Goal: Task Accomplishment & Management: Use online tool/utility

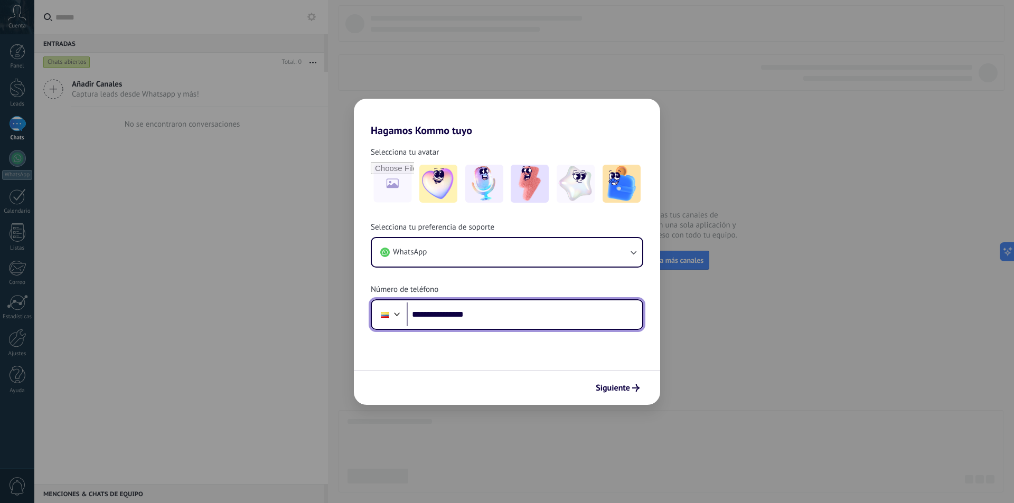
click at [400, 312] on div at bounding box center [397, 313] width 13 height 13
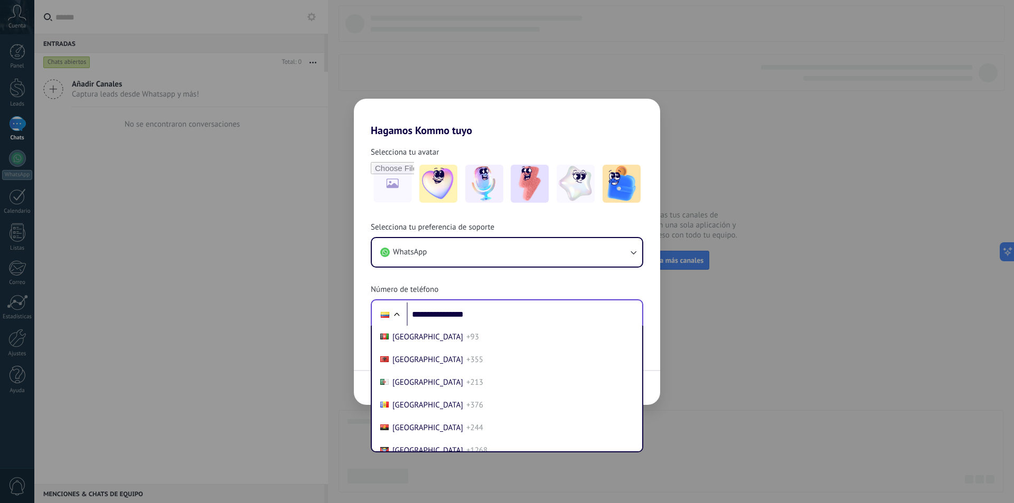
scroll to position [1122, 0]
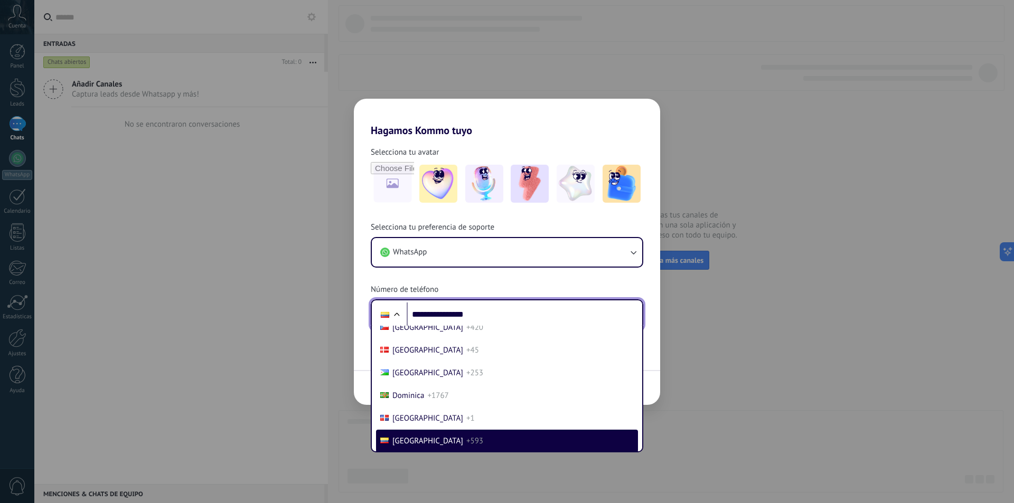
click at [400, 312] on div at bounding box center [396, 315] width 13 height 13
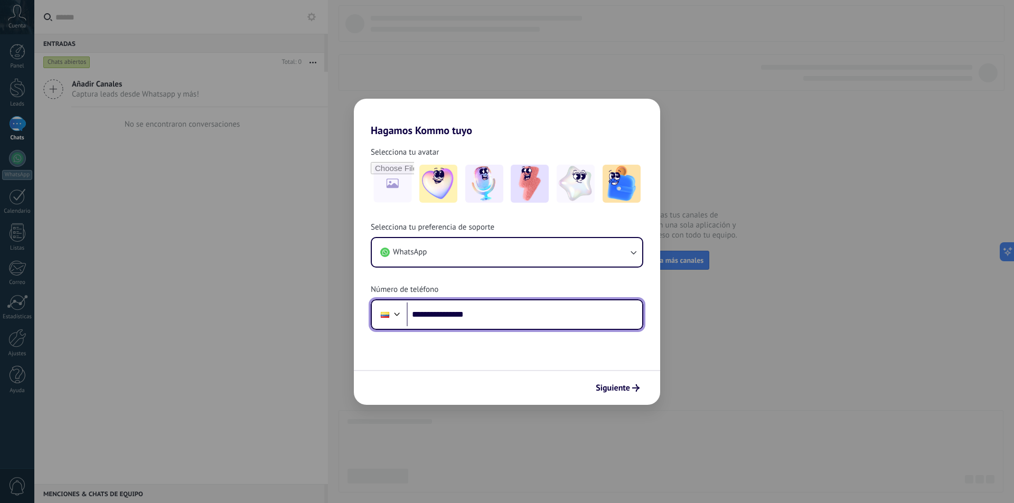
click at [432, 318] on input "**********" at bounding box center [524, 315] width 235 height 24
click at [432, 317] on input "**********" at bounding box center [524, 315] width 235 height 24
type input "**********"
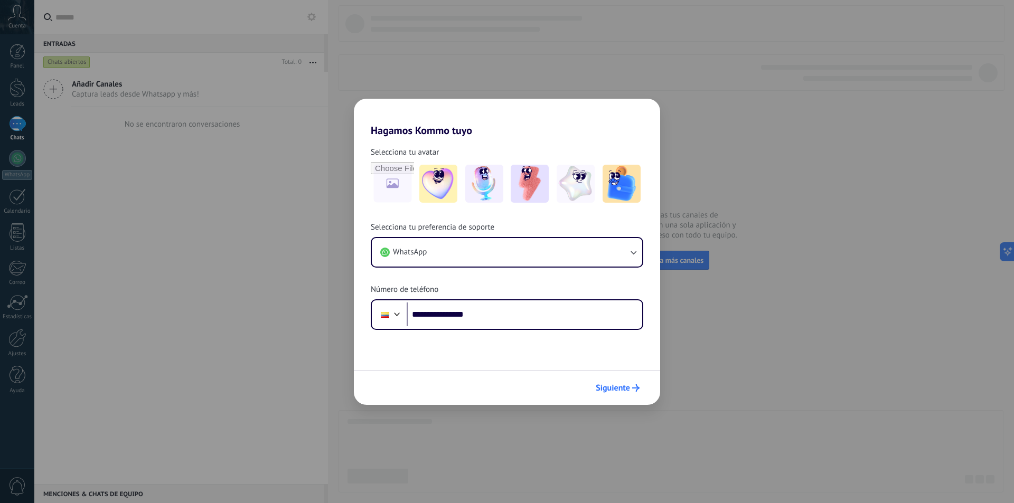
click at [622, 390] on span "Siguiente" at bounding box center [613, 387] width 34 height 7
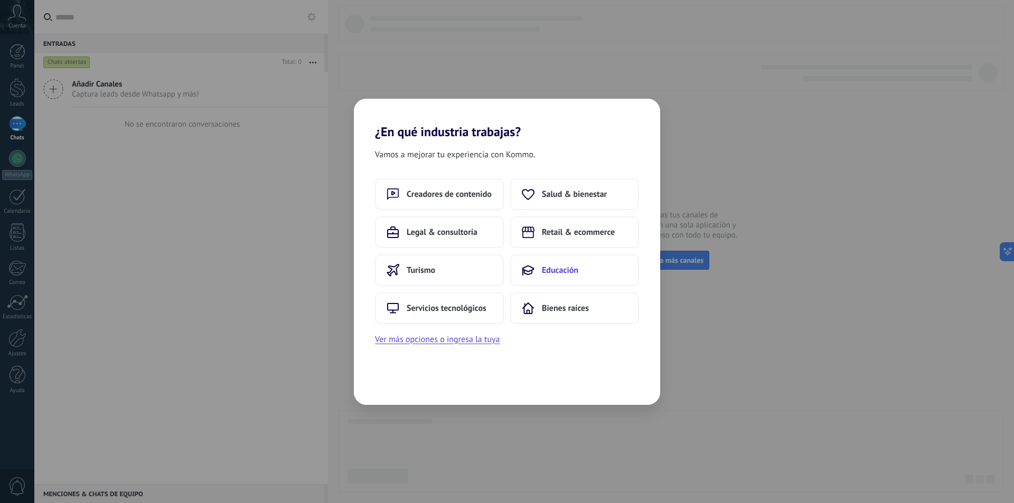
click at [554, 271] on span "Educación" at bounding box center [560, 270] width 36 height 11
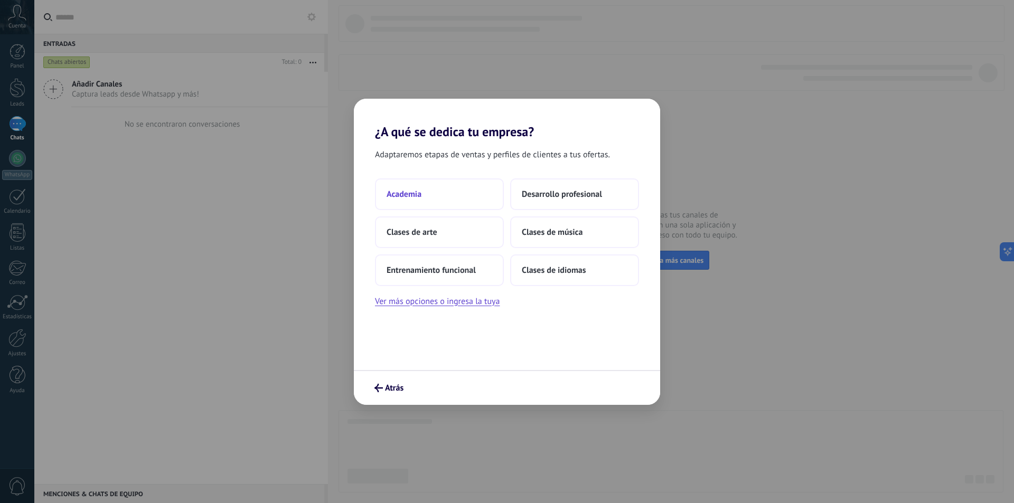
click at [425, 192] on button "Academia" at bounding box center [439, 194] width 129 height 32
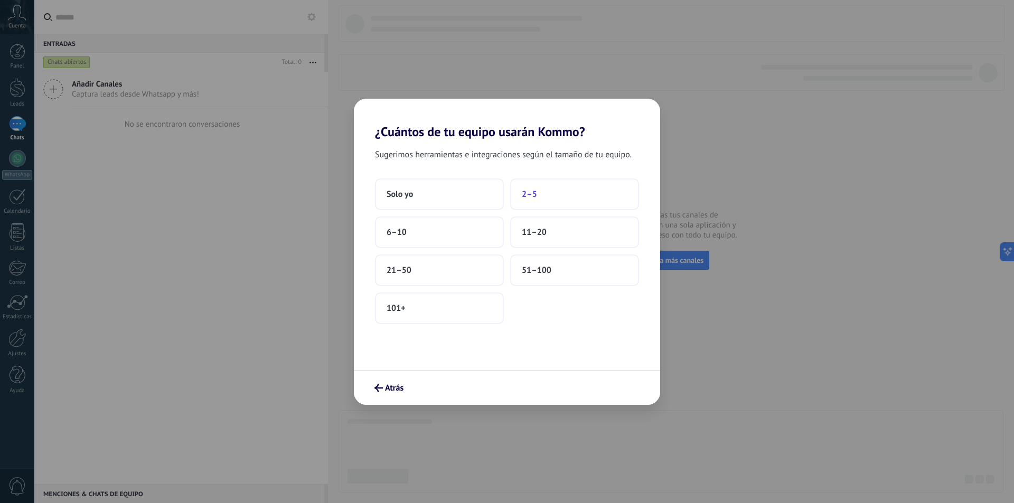
click at [601, 196] on button "2–5" at bounding box center [574, 194] width 129 height 32
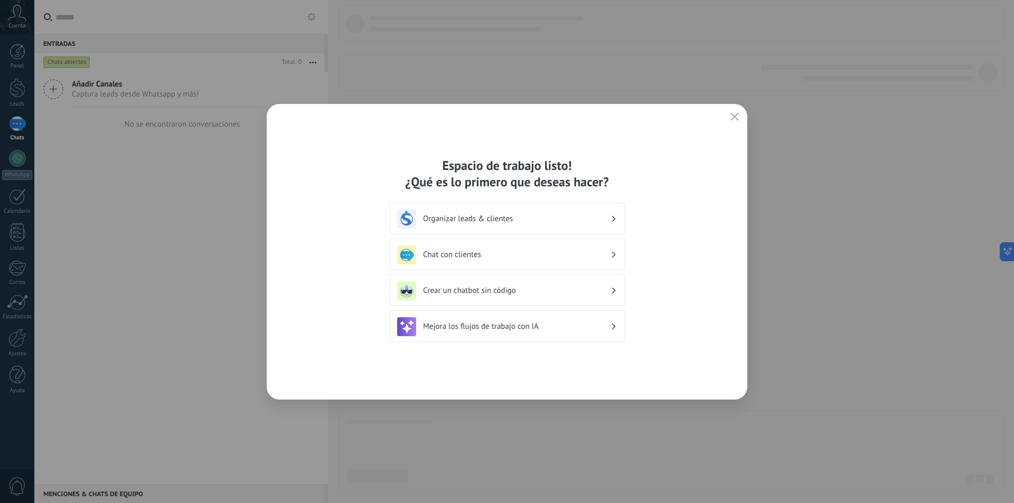
click at [604, 221] on h3 "Organizar leads & clientes" at bounding box center [516, 219] width 187 height 10
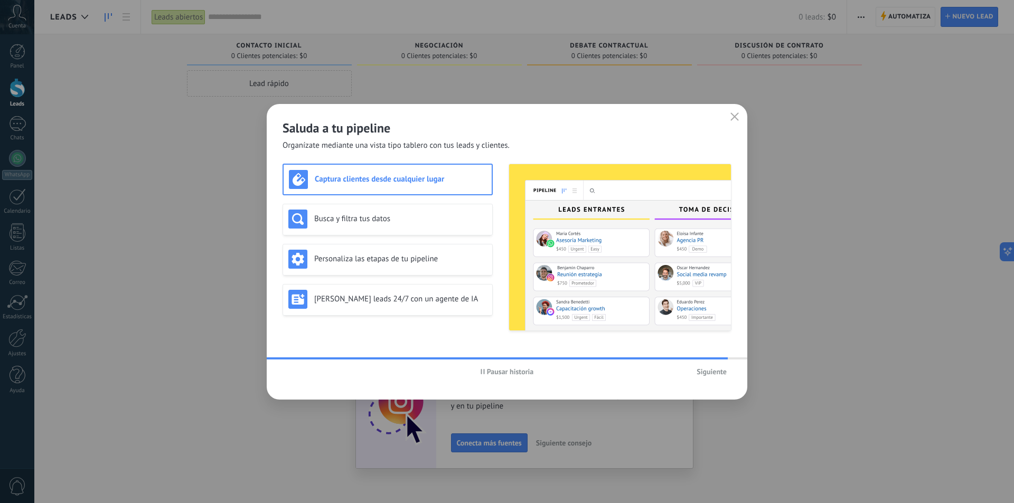
click at [481, 371] on use "button" at bounding box center [482, 371] width 4 height 5
click at [486, 376] on button "Iniciar historia" at bounding box center [506, 372] width 61 height 16
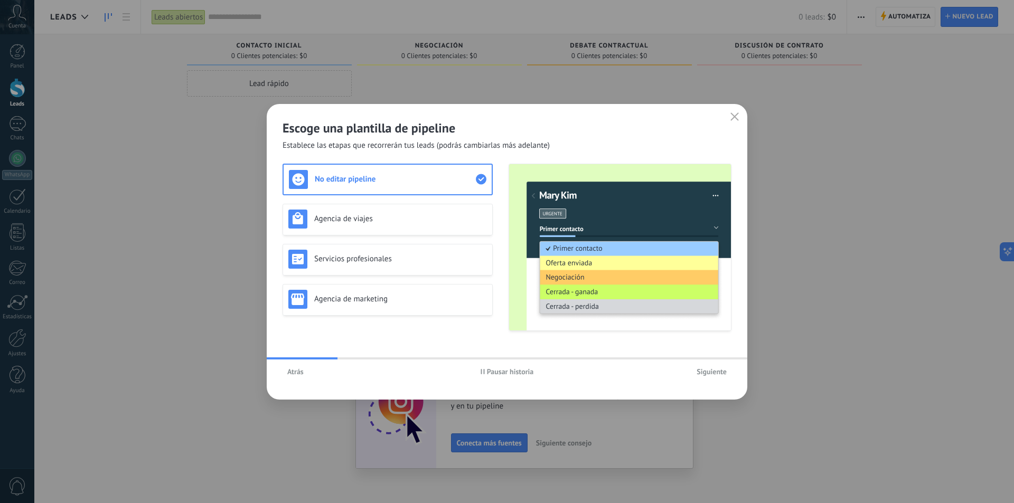
click at [485, 375] on button "Pausar historia" at bounding box center [507, 372] width 63 height 16
click at [297, 373] on span "Atrás" at bounding box center [295, 371] width 16 height 7
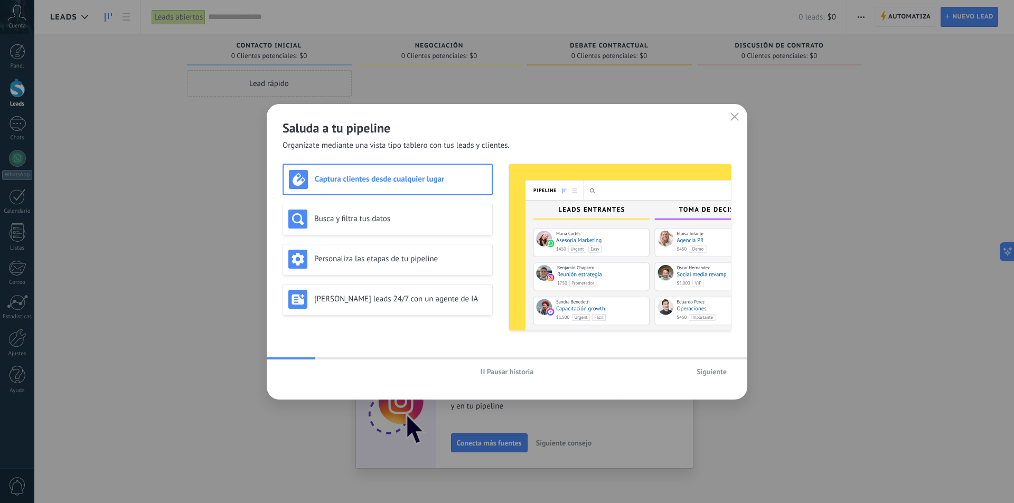
click at [511, 373] on span "Pausar historia" at bounding box center [510, 371] width 47 height 7
click at [444, 232] on div "Busca y filtra tus datos" at bounding box center [387, 220] width 210 height 32
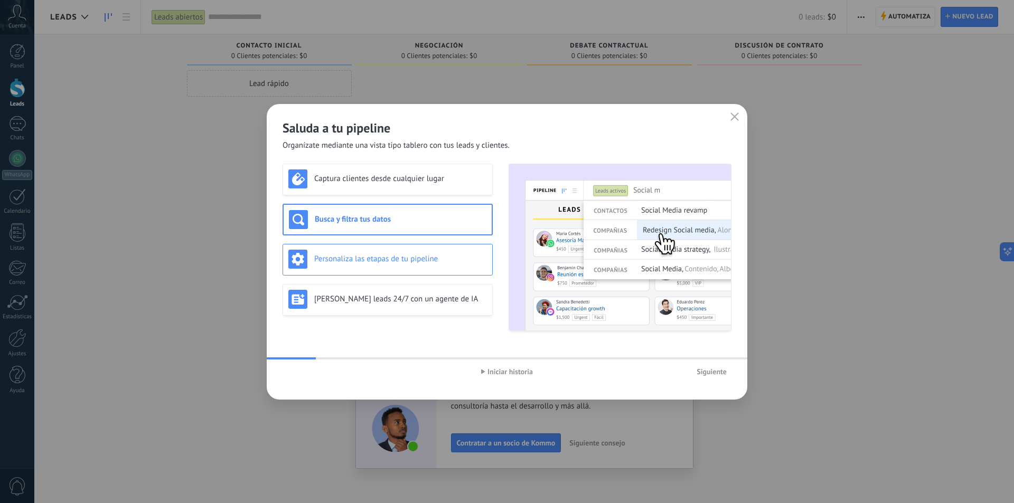
click at [440, 255] on h3 "Personaliza las etapas de tu pipeline" at bounding box center [400, 259] width 173 height 10
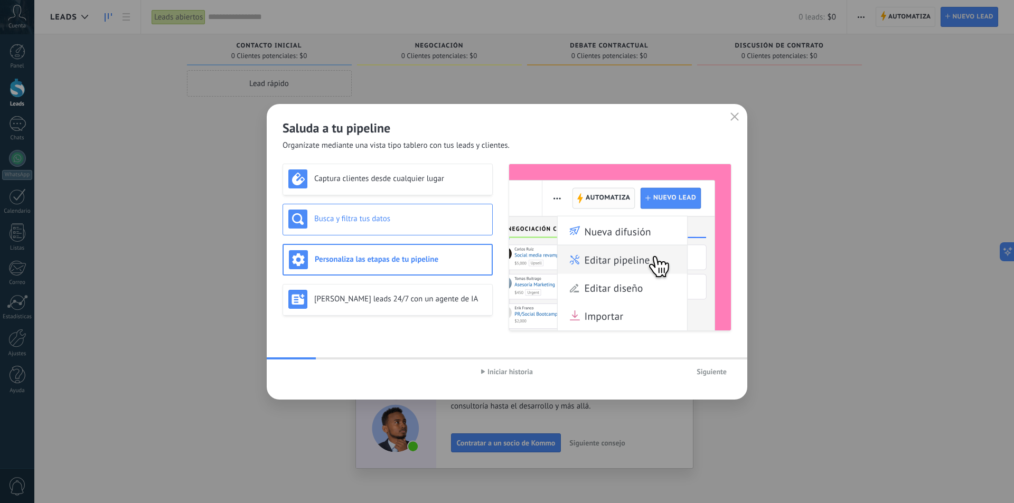
click at [424, 227] on div "Busca y filtra tus datos" at bounding box center [387, 219] width 199 height 19
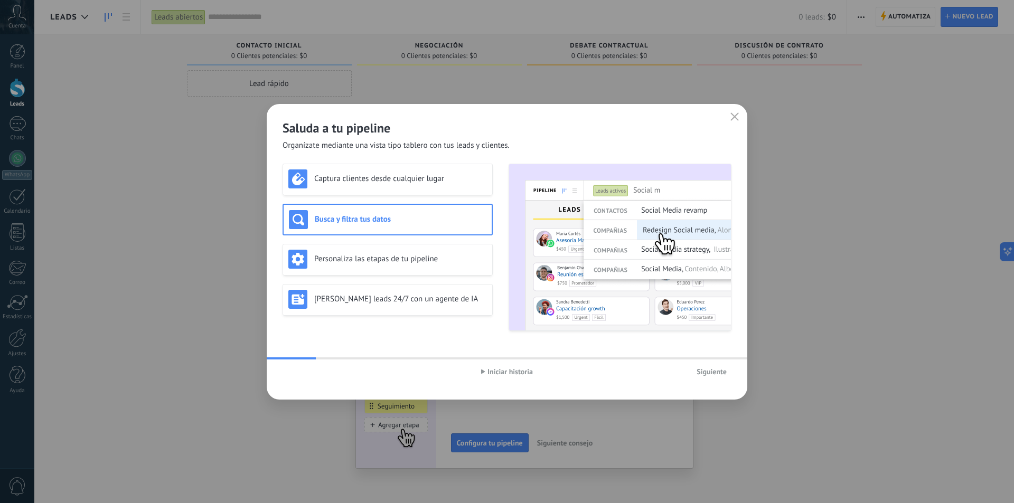
click at [436, 200] on div "Captura clientes desde cualquier lugar Busca y filtra tus datos Personaliza las…" at bounding box center [387, 247] width 210 height 167
click at [446, 183] on h3 "Captura clientes desde cualquier lugar" at bounding box center [400, 179] width 173 height 10
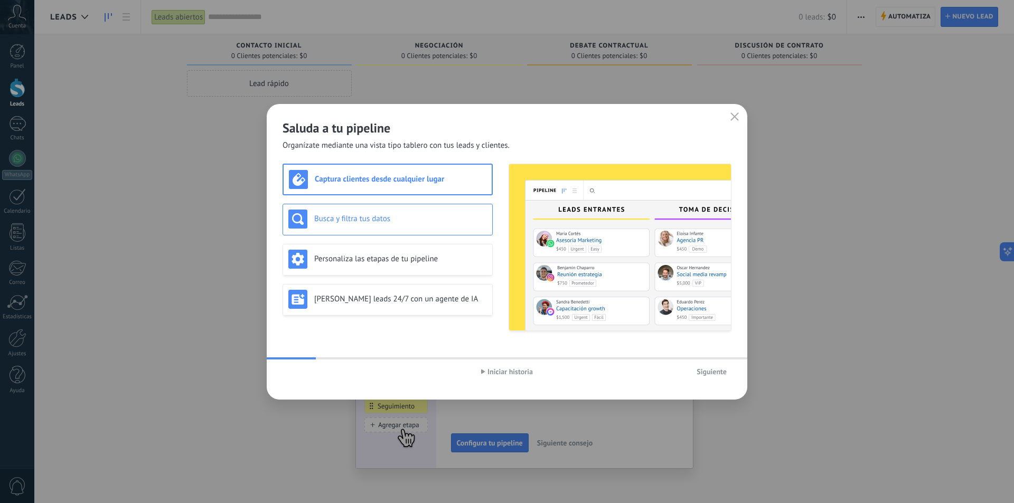
click at [442, 220] on h3 "Busca y filtra tus datos" at bounding box center [400, 219] width 173 height 10
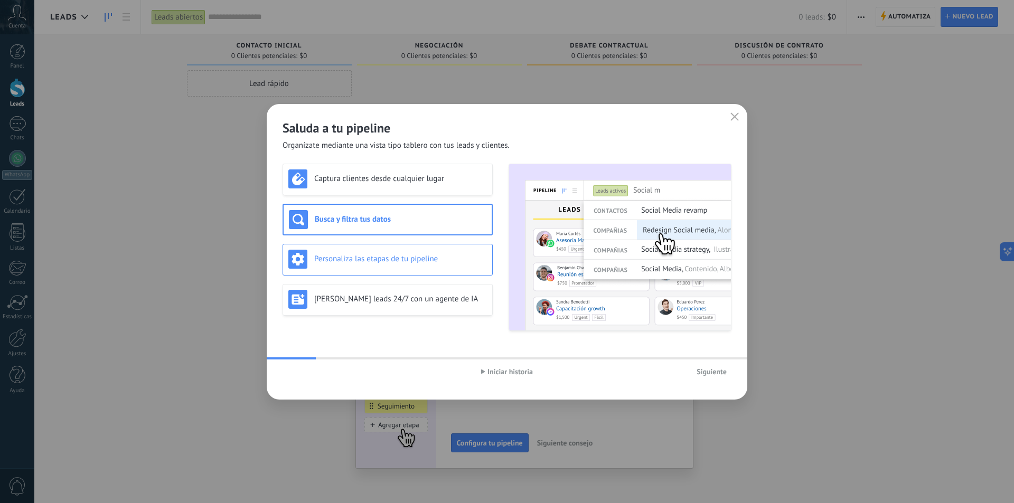
click at [449, 252] on div "Personaliza las etapas de tu pipeline" at bounding box center [387, 259] width 199 height 19
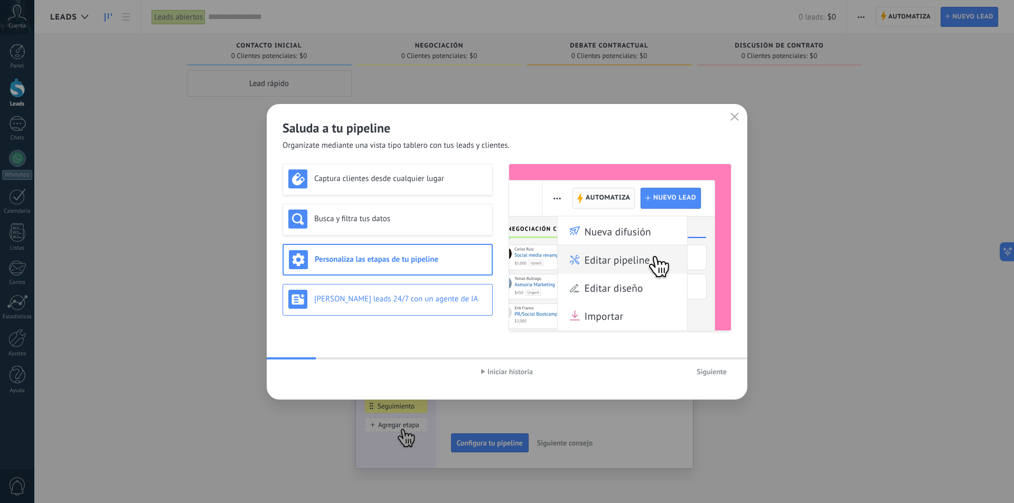
click at [446, 307] on div "[PERSON_NAME] leads 24/7 con un agente de IA" at bounding box center [387, 299] width 199 height 19
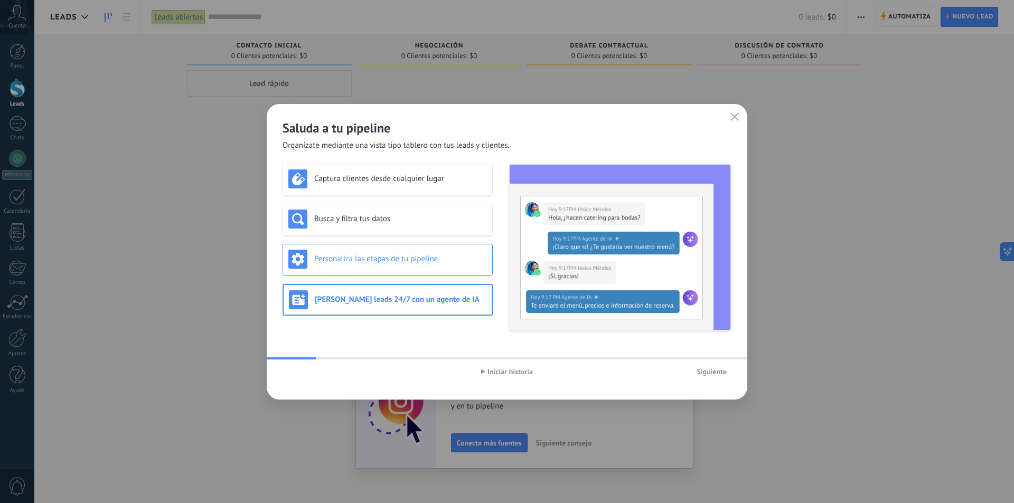
click at [406, 263] on h3 "Personaliza las etapas de tu pipeline" at bounding box center [400, 259] width 173 height 10
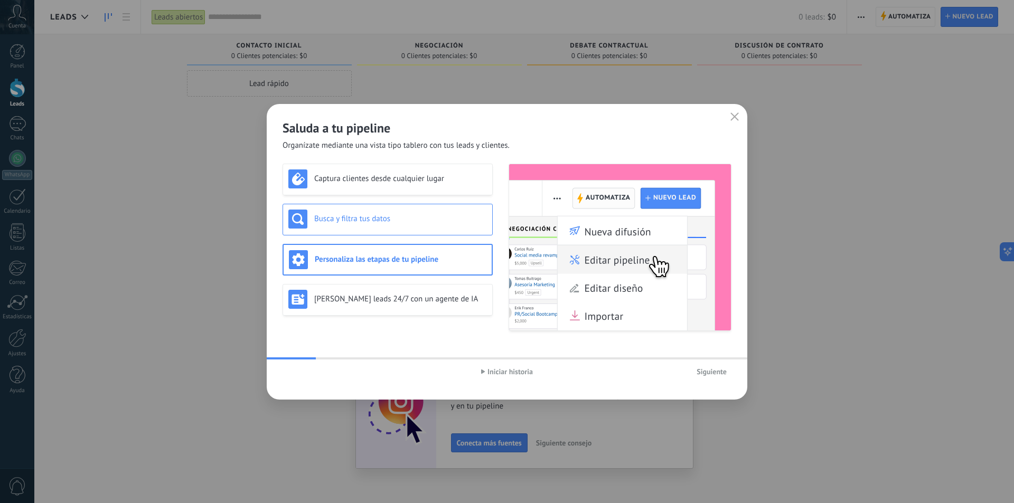
click at [419, 220] on h3 "Busca y filtra tus datos" at bounding box center [400, 219] width 173 height 10
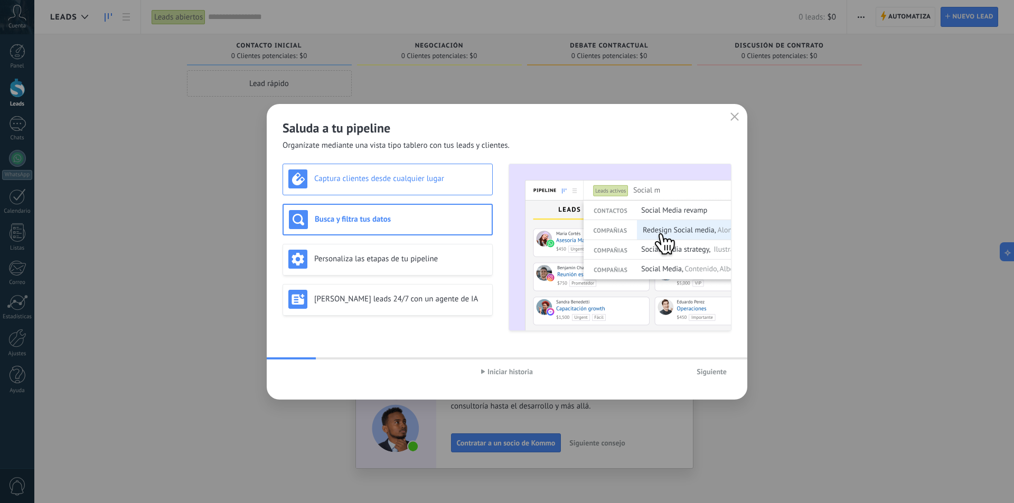
click at [451, 182] on h3 "Captura clientes desde cualquier lugar" at bounding box center [400, 179] width 173 height 10
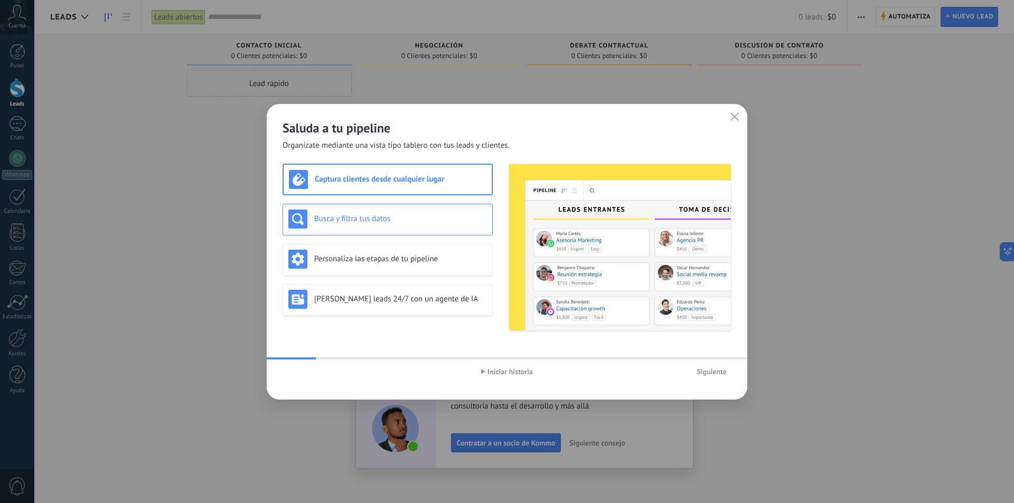
click at [450, 215] on h3 "Busca y filtra tus datos" at bounding box center [400, 219] width 173 height 10
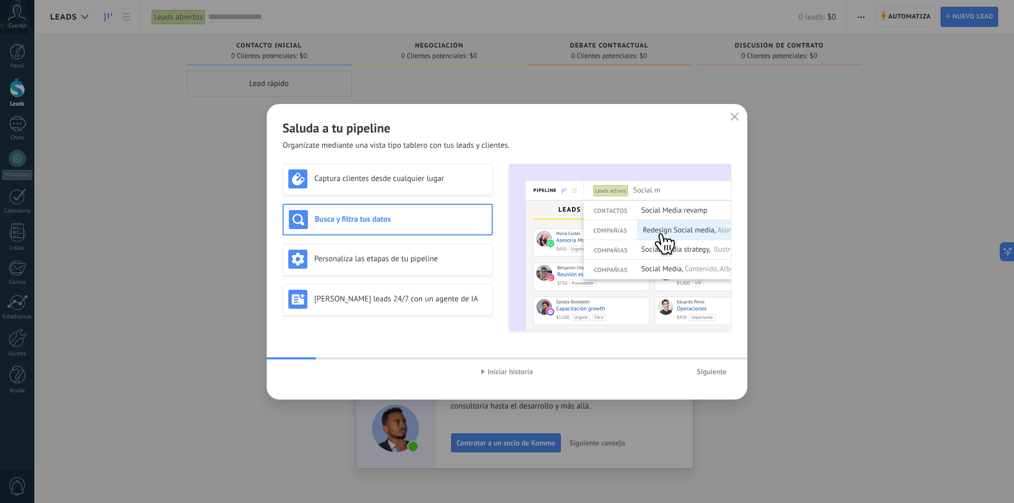
click at [507, 368] on span "Iniciar historia" at bounding box center [509, 371] width 45 height 7
click at [712, 374] on span "Siguiente" at bounding box center [711, 371] width 30 height 7
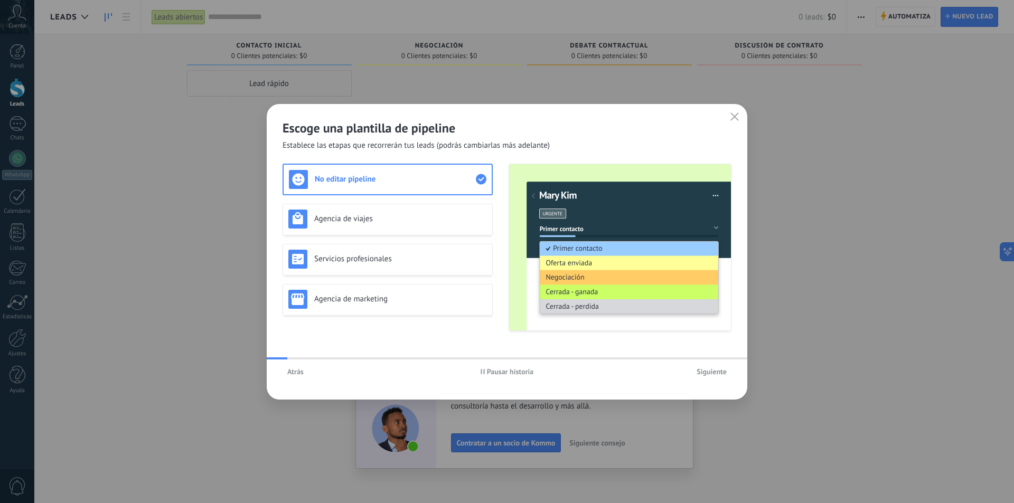
click at [486, 369] on span "Pausar historia" at bounding box center [506, 371] width 53 height 7
click at [409, 186] on div "No editar pipeline" at bounding box center [387, 179] width 197 height 19
click at [415, 211] on div "Agencia de viajes" at bounding box center [387, 219] width 199 height 19
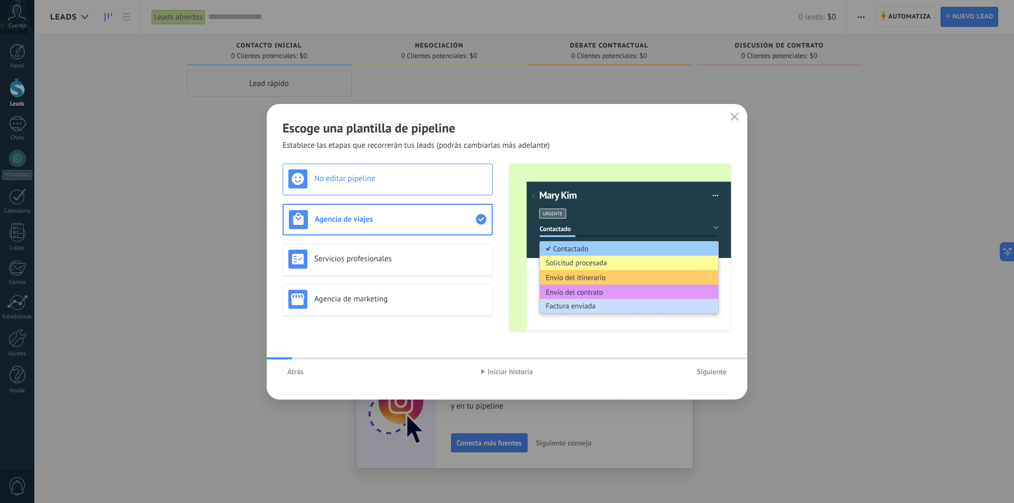
click at [415, 186] on div "No editar pipeline" at bounding box center [387, 178] width 199 height 19
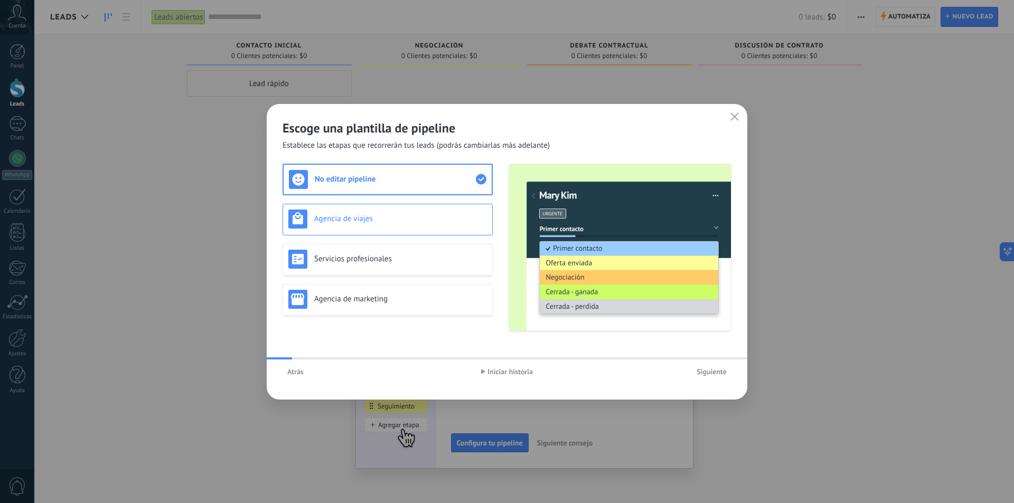
click at [439, 218] on h3 "Agencia de viajes" at bounding box center [400, 219] width 173 height 10
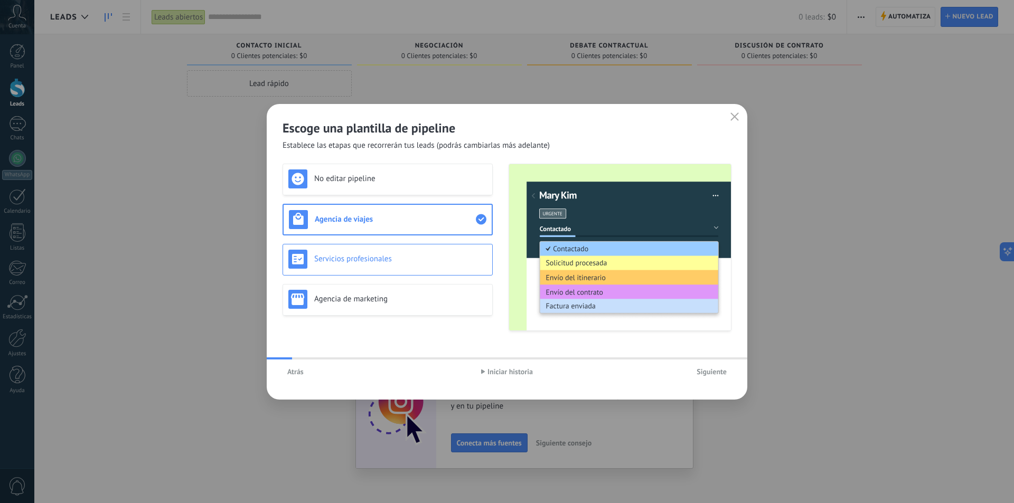
click at [427, 262] on h3 "Servicios profesionales" at bounding box center [400, 259] width 173 height 10
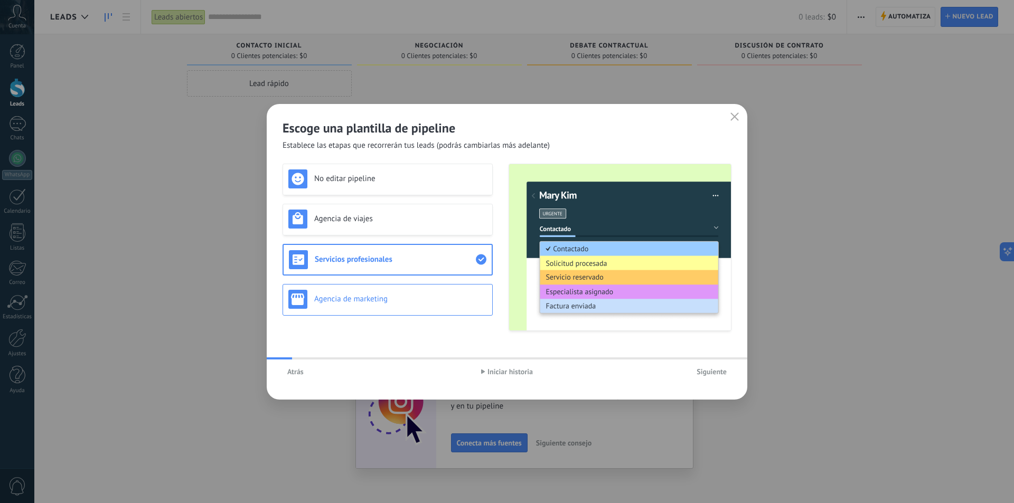
click at [415, 308] on div "Agencia de marketing" at bounding box center [387, 299] width 199 height 19
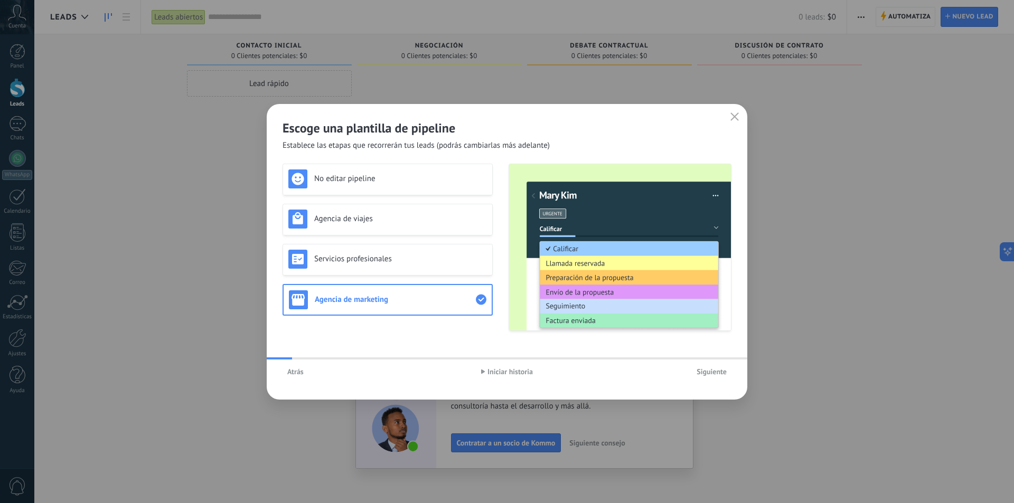
click at [503, 370] on span "Iniciar historia" at bounding box center [509, 371] width 45 height 7
click at [712, 372] on span "Siguiente" at bounding box center [711, 371] width 30 height 7
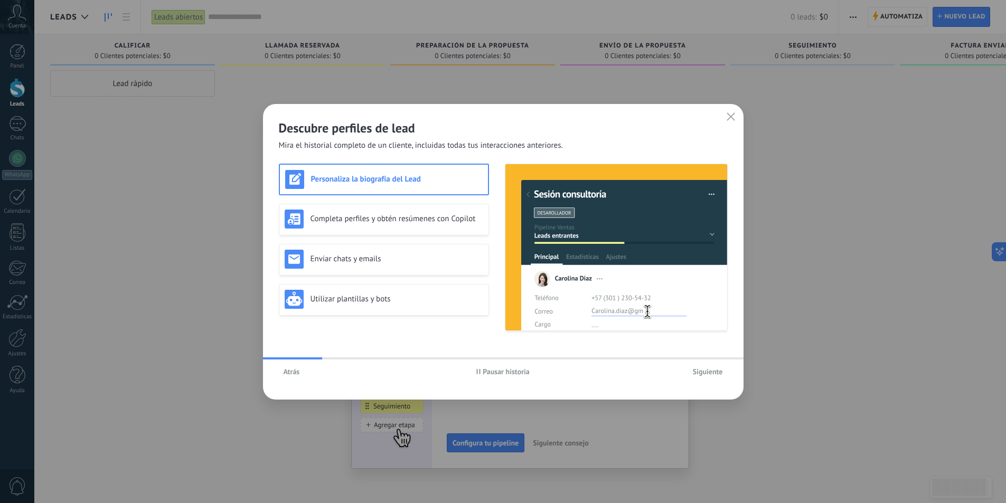
click at [478, 374] on icon "button" at bounding box center [478, 371] width 4 height 5
click at [289, 378] on button "Atrás" at bounding box center [292, 372] width 26 height 16
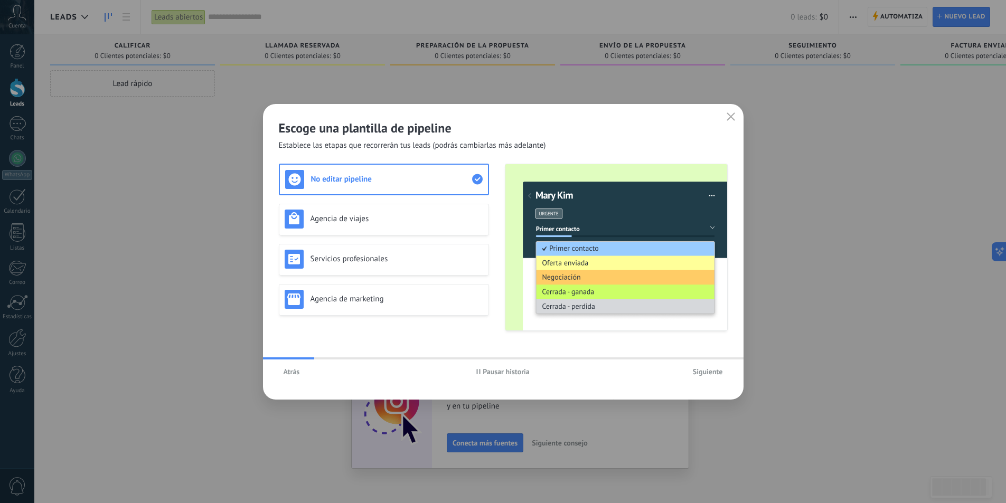
click at [696, 375] on span "Siguiente" at bounding box center [708, 371] width 30 height 7
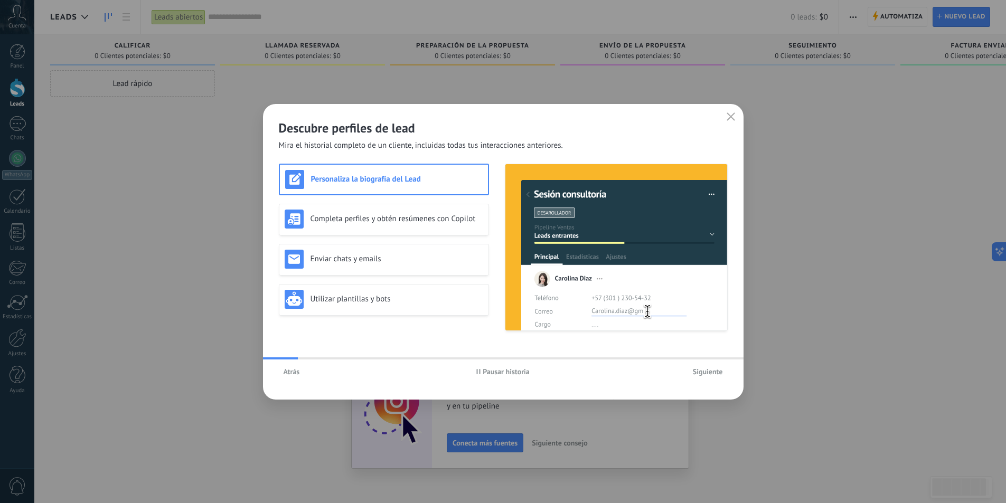
click at [521, 371] on span "Pausar historia" at bounding box center [506, 371] width 47 height 7
click at [448, 216] on h3 "Completa perfiles y obtén resúmenes con Copilot" at bounding box center [396, 219] width 173 height 10
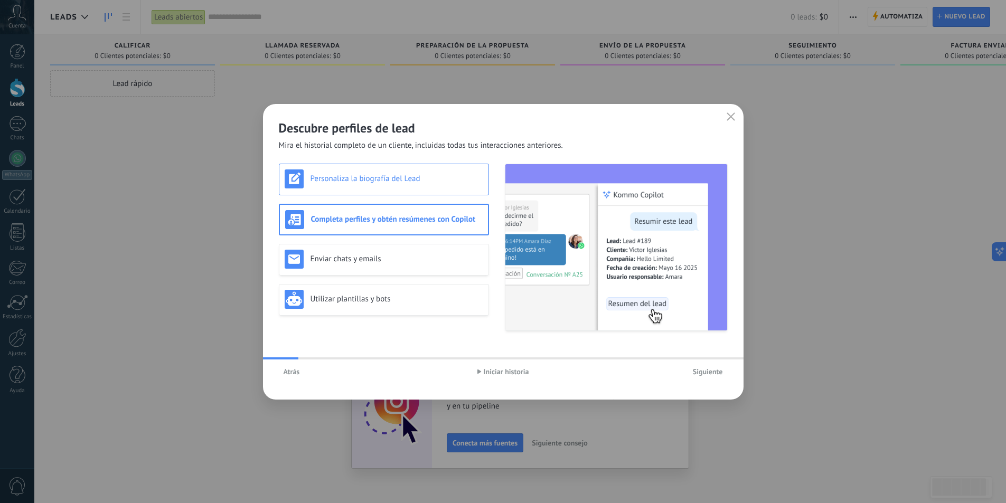
click at [453, 190] on div "Personaliza la biografía del Lead" at bounding box center [384, 180] width 210 height 32
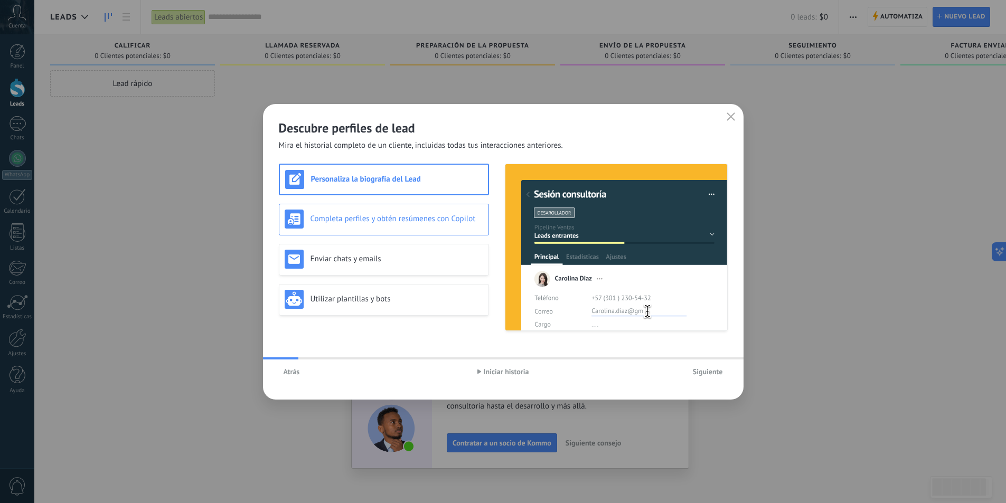
click at [430, 223] on h3 "Completa perfiles y obtén resúmenes con Copilot" at bounding box center [396, 219] width 173 height 10
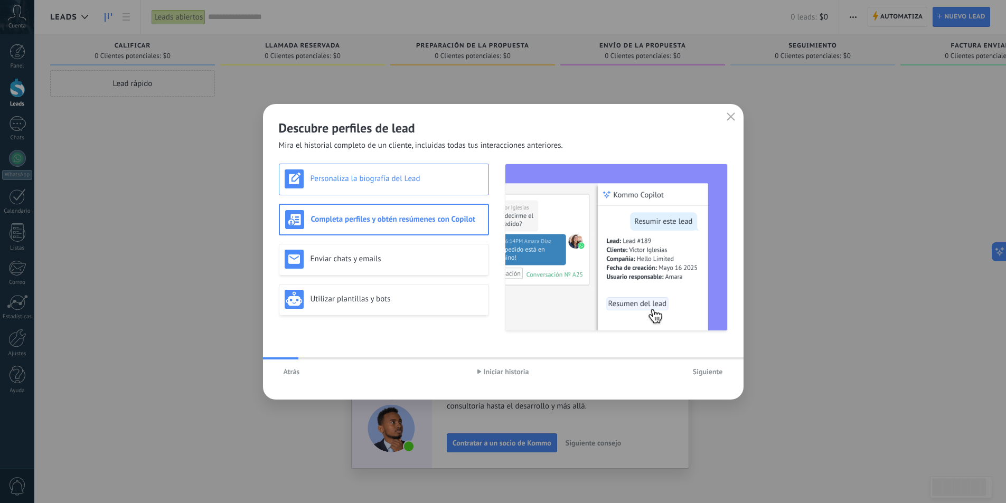
click at [427, 191] on div "Personaliza la biografía del Lead" at bounding box center [384, 180] width 210 height 32
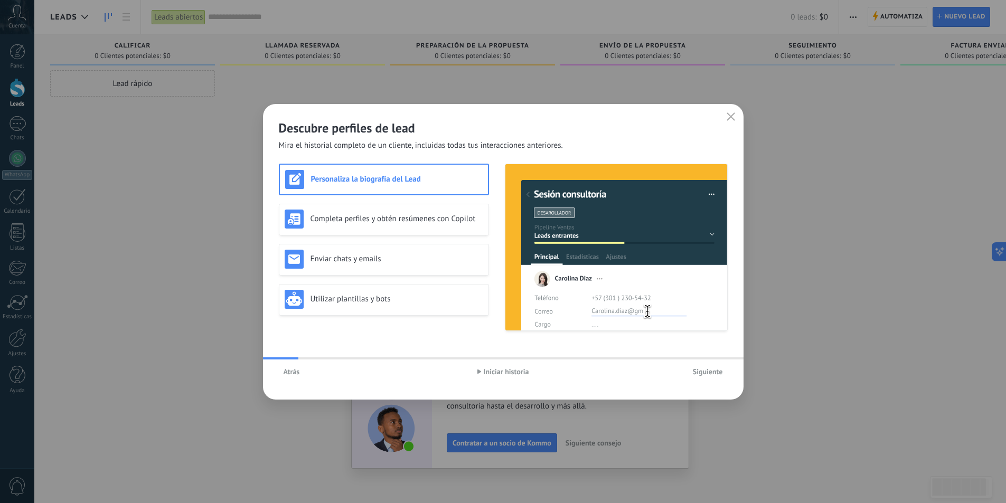
click at [433, 235] on div "Personaliza la biografía del Lead Completa perfiles y obtén resúmenes con Copil…" at bounding box center [384, 247] width 210 height 167
click at [437, 223] on h3 "Completa perfiles y obtén resúmenes con Copilot" at bounding box center [396, 219] width 173 height 10
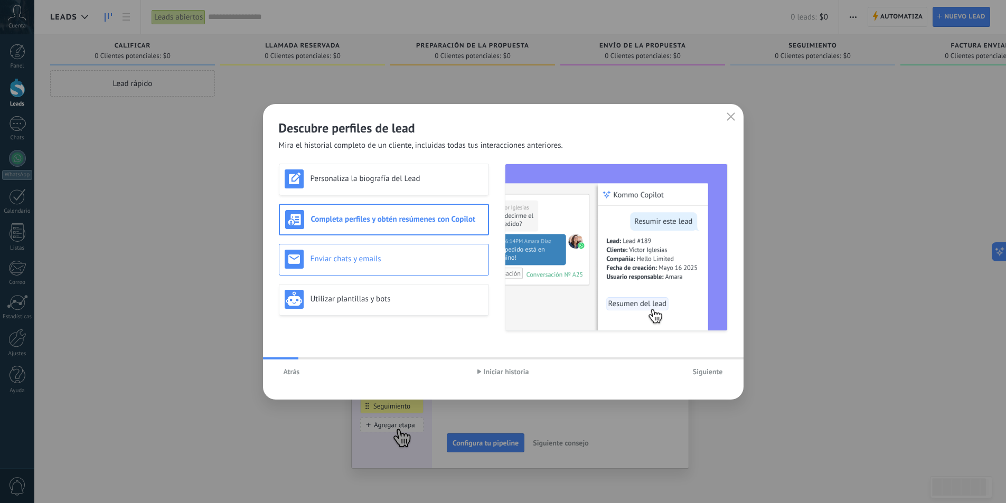
click at [448, 257] on h3 "Enviar chats y emails" at bounding box center [396, 259] width 173 height 10
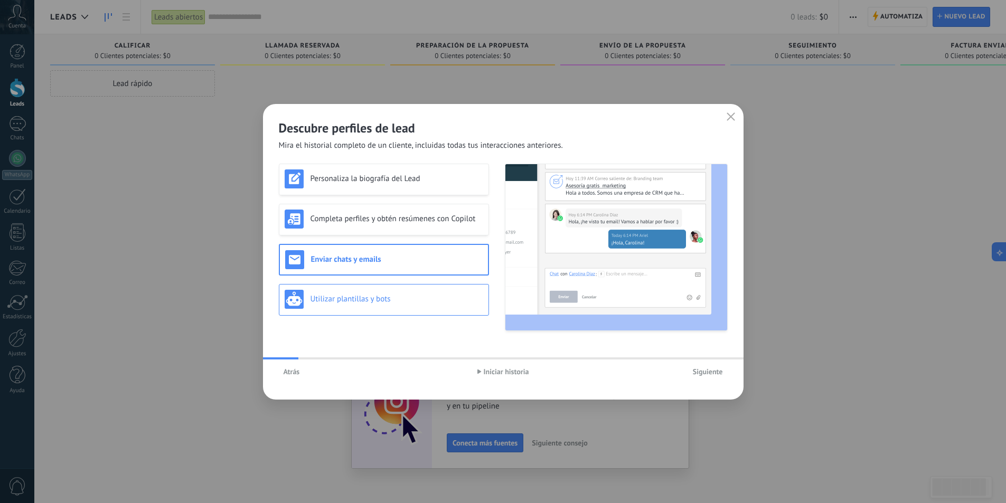
click at [440, 295] on h3 "Utilizar plantillas y bots" at bounding box center [396, 299] width 173 height 10
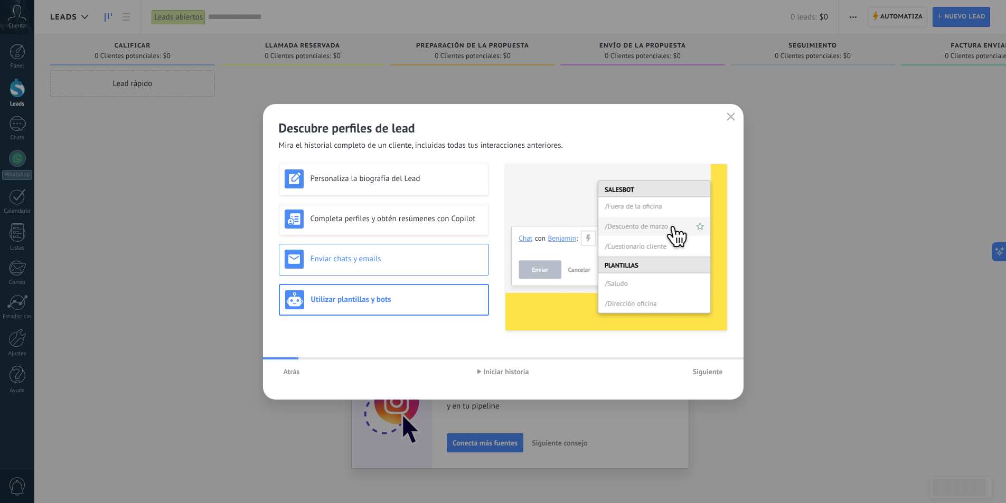
click at [438, 269] on div "Enviar chats y emails" at bounding box center [384, 260] width 210 height 32
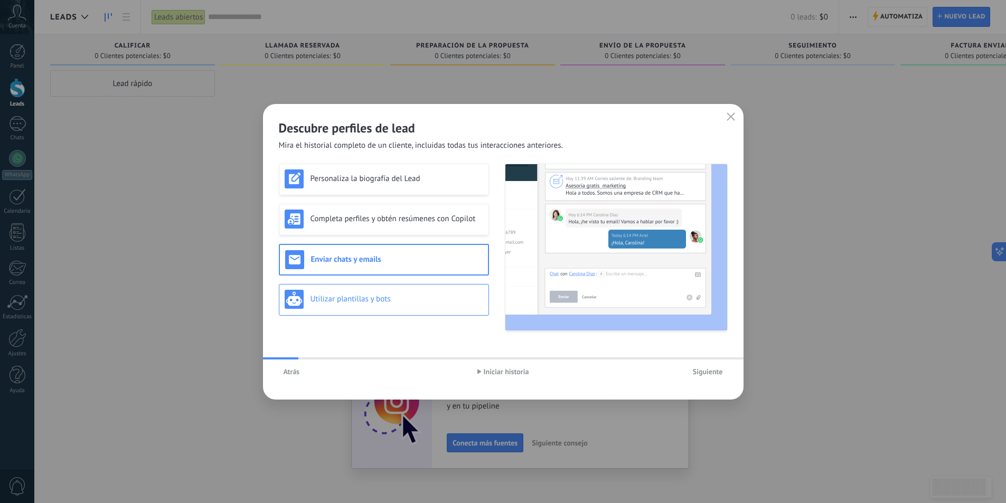
click at [436, 303] on h3 "Utilizar plantillas y bots" at bounding box center [396, 299] width 173 height 10
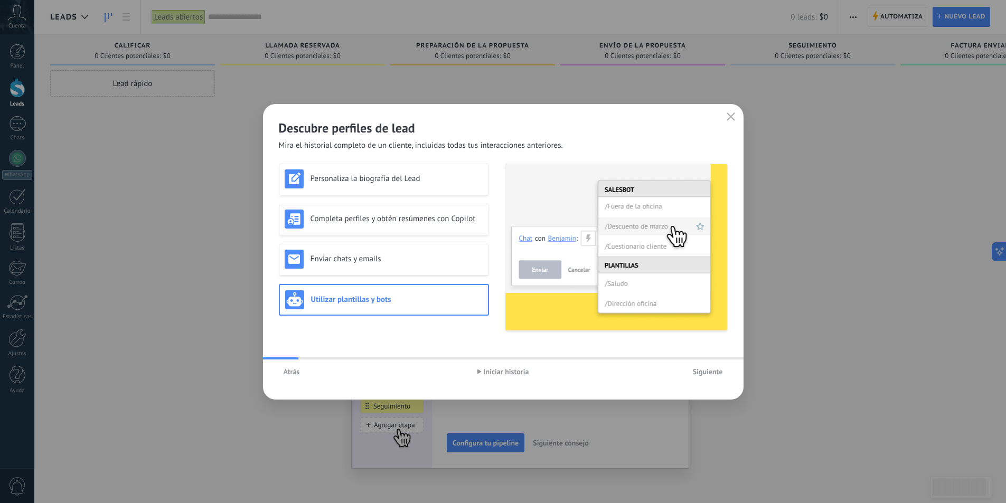
drag, startPoint x: 525, startPoint y: 374, endPoint x: 532, endPoint y: 368, distance: 8.2
click at [523, 372] on span "Iniciar historia" at bounding box center [506, 371] width 45 height 7
click at [713, 376] on button "Siguiente" at bounding box center [708, 372] width 40 height 16
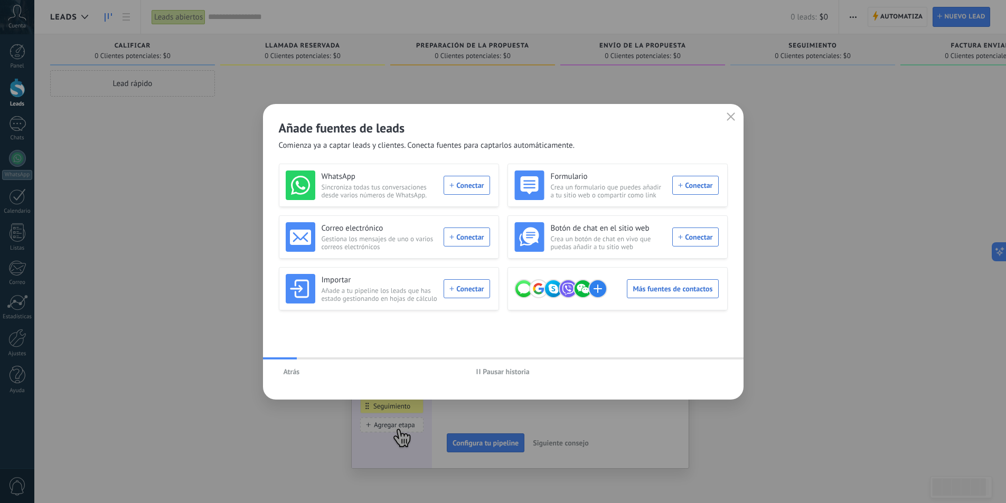
click at [508, 372] on span "Pausar historia" at bounding box center [506, 371] width 47 height 7
click at [467, 189] on div "WhatsApp Sincroniza todas tus conversaciones desde varios números de WhatsApp. …" at bounding box center [388, 186] width 204 height 30
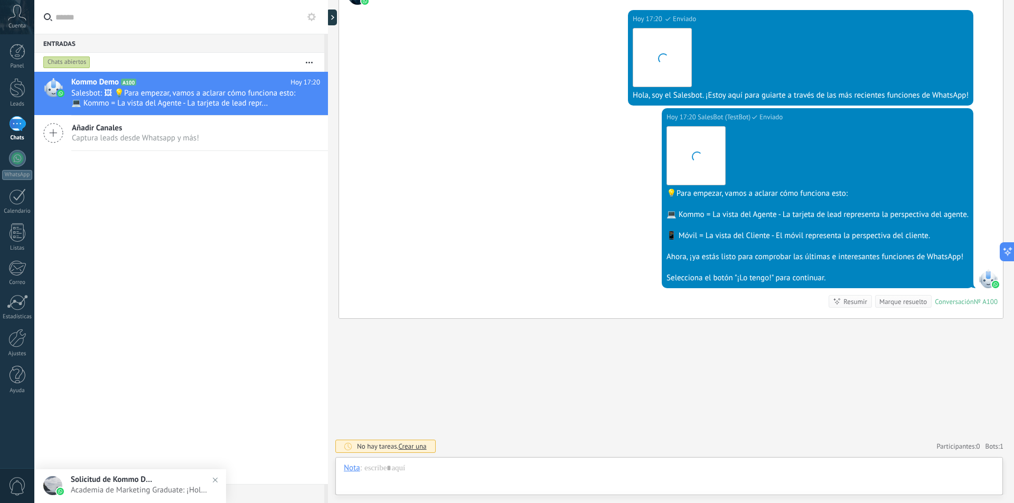
scroll to position [16, 0]
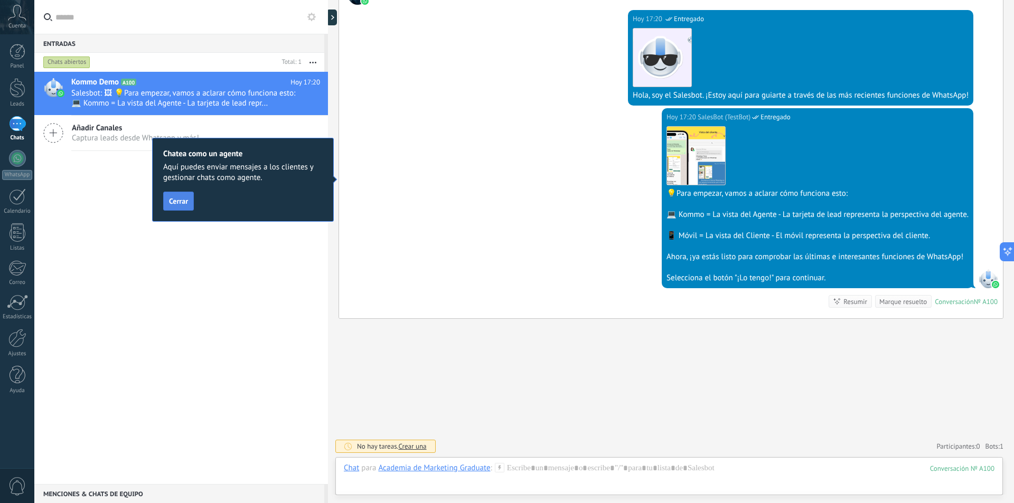
click at [183, 202] on span "Cerrar" at bounding box center [178, 200] width 19 height 7
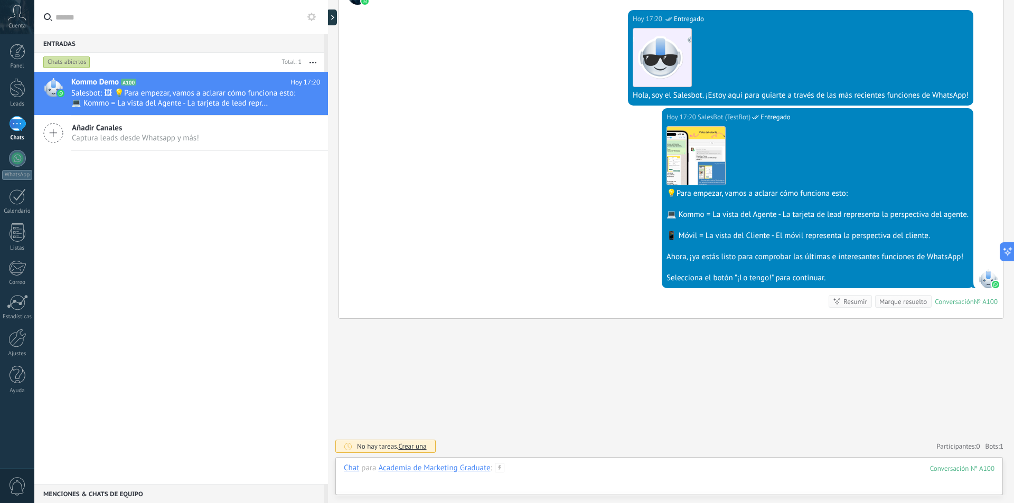
click at [543, 473] on div at bounding box center [669, 479] width 650 height 32
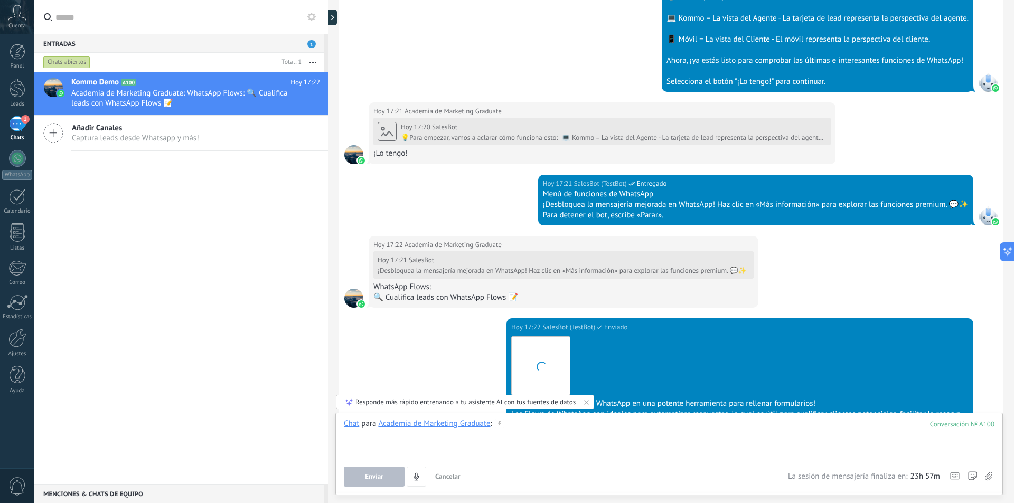
scroll to position [561, 0]
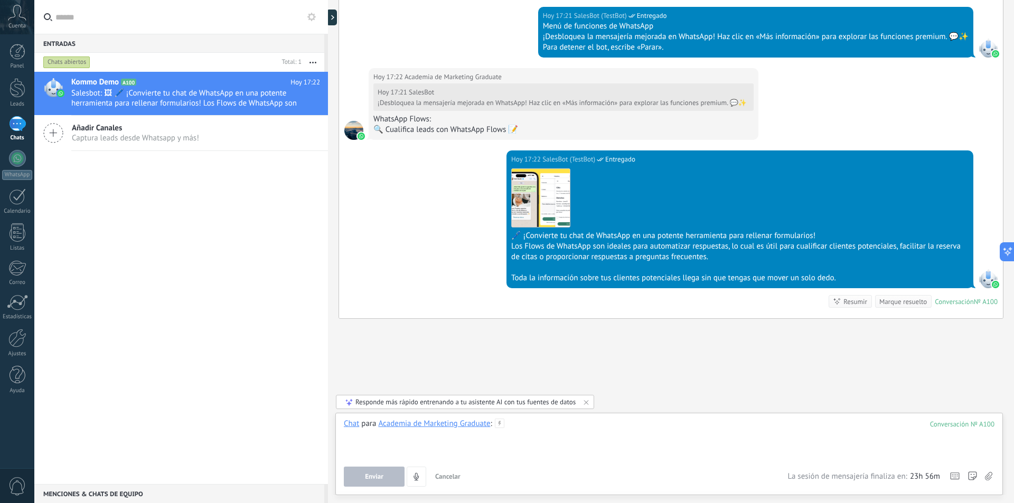
click at [535, 433] on div at bounding box center [669, 439] width 650 height 40
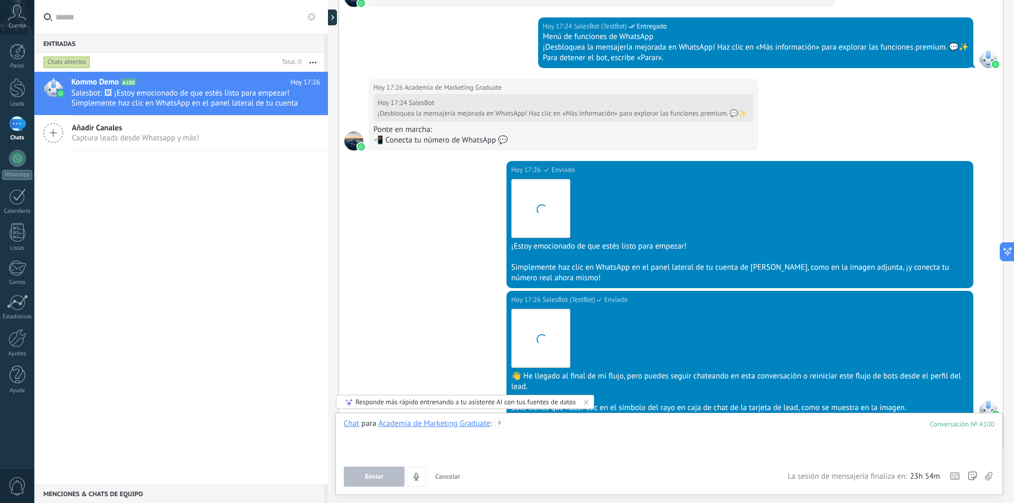
scroll to position [1062, 0]
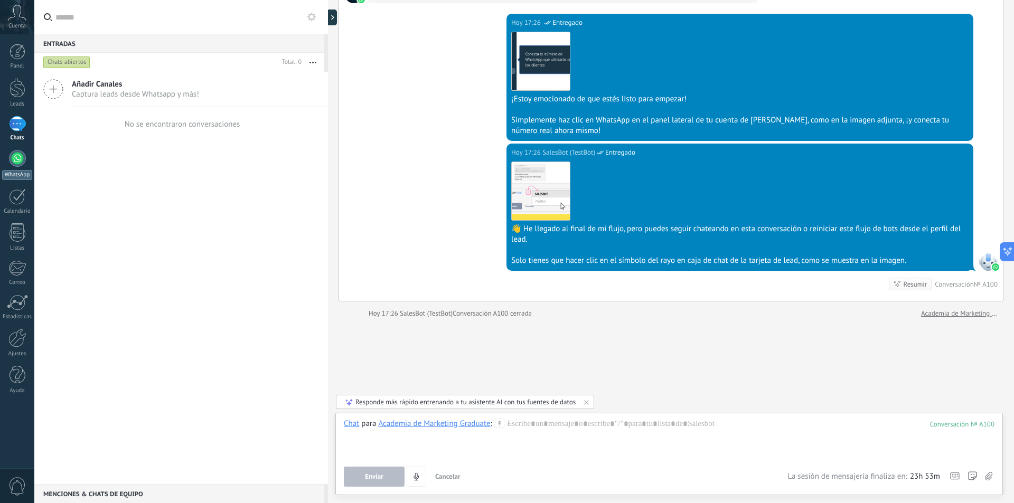
click at [20, 166] on div at bounding box center [17, 158] width 17 height 17
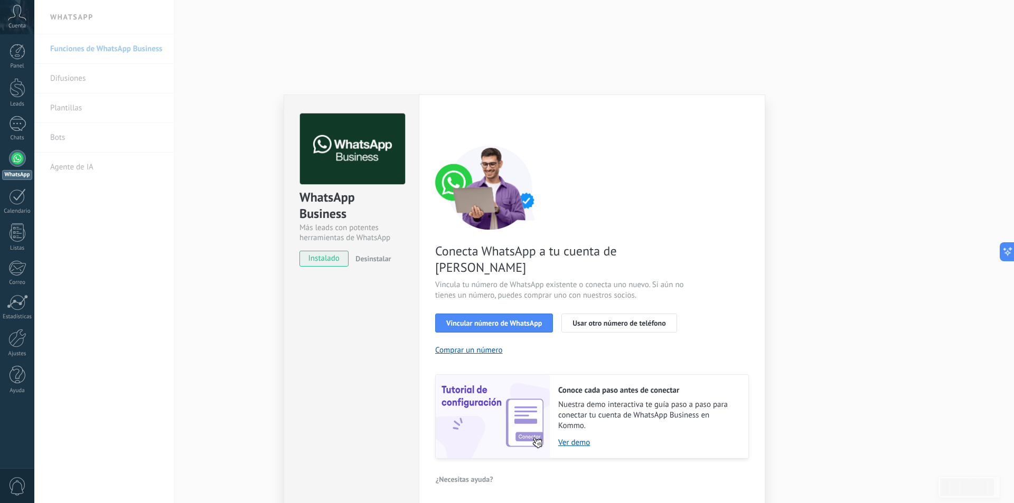
click at [457, 342] on div "Conecta WhatsApp a tu cuenta de Kommo Vincula tu número de WhatsApp existente o…" at bounding box center [592, 302] width 314 height 314
click at [464, 345] on button "Comprar un número" at bounding box center [469, 350] width 68 height 10
click at [521, 319] on span "Vincular número de WhatsApp" at bounding box center [494, 322] width 96 height 7
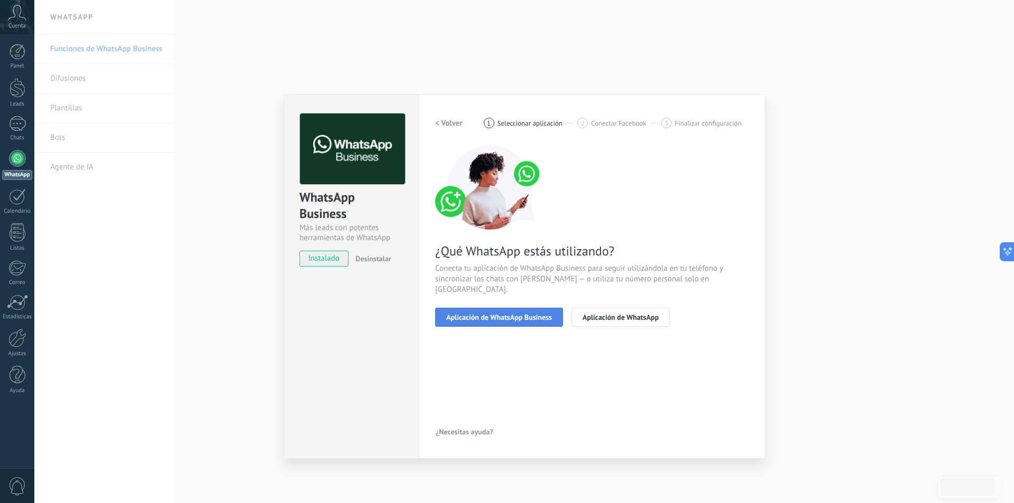
click at [519, 314] on span "Aplicación de WhatsApp Business" at bounding box center [499, 317] width 106 height 7
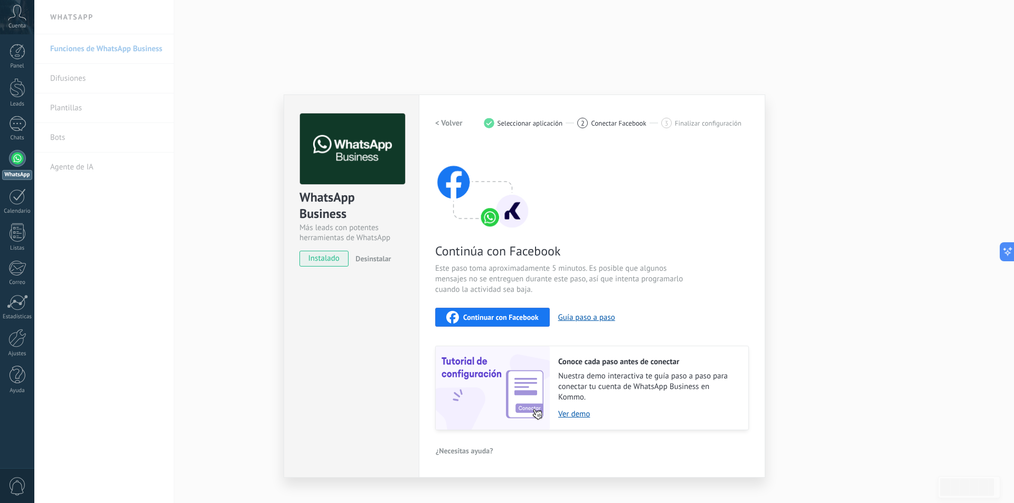
click at [445, 124] on h2 "< Volver" at bounding box center [448, 123] width 27 height 10
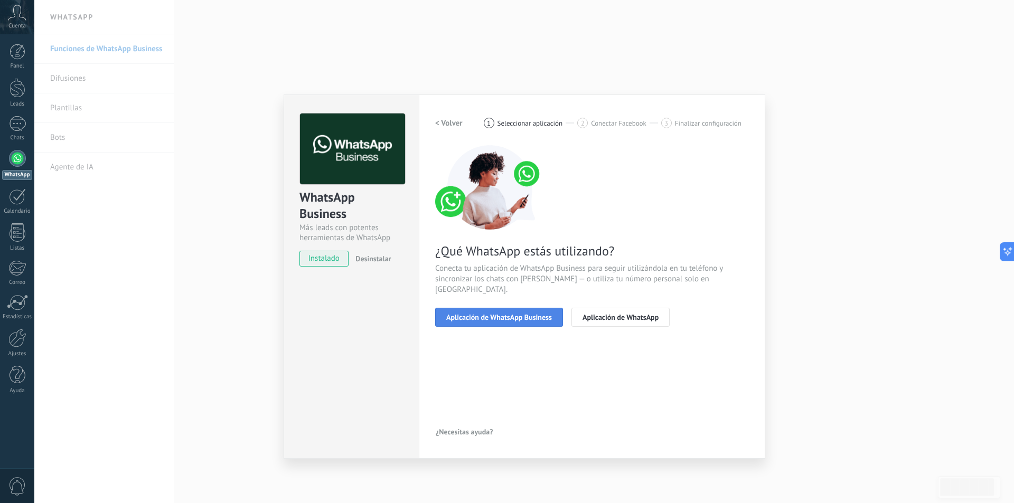
click at [543, 314] on span "Aplicación de WhatsApp Business" at bounding box center [499, 317] width 106 height 7
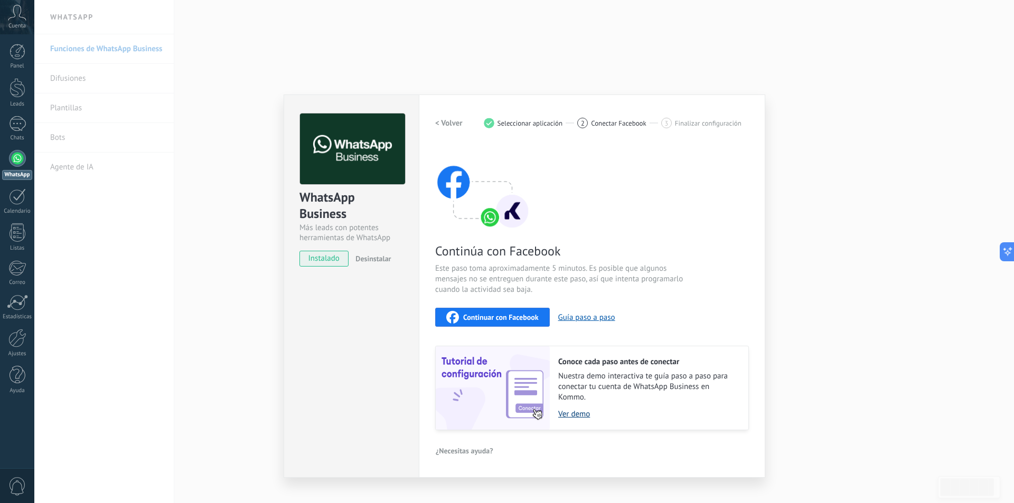
click at [581, 414] on link "Ver demo" at bounding box center [647, 414] width 179 height 10
click at [493, 312] on div "Continuar con Facebook" at bounding box center [492, 317] width 92 height 13
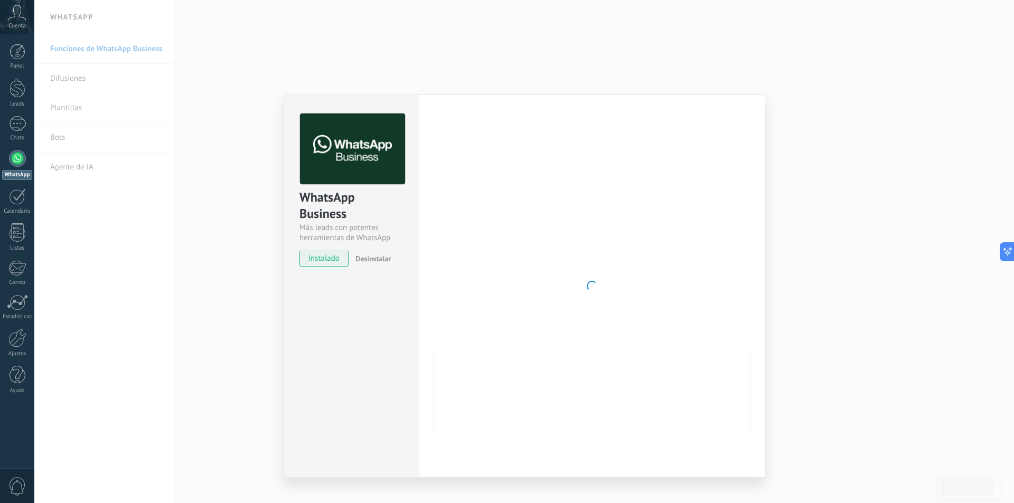
click at [629, 256] on div at bounding box center [592, 286] width 314 height 345
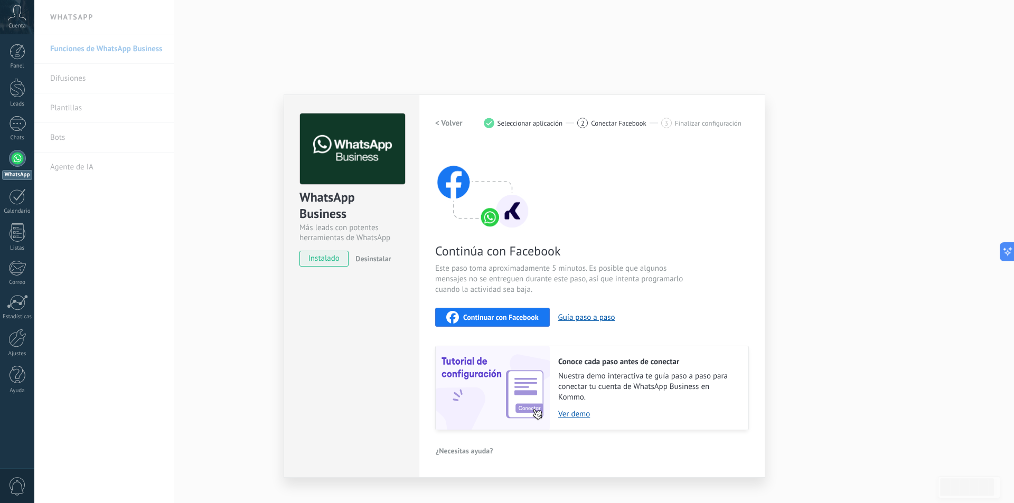
click at [504, 314] on span "Continuar con Facebook" at bounding box center [500, 317] width 75 height 7
